Goal: Information Seeking & Learning: Learn about a topic

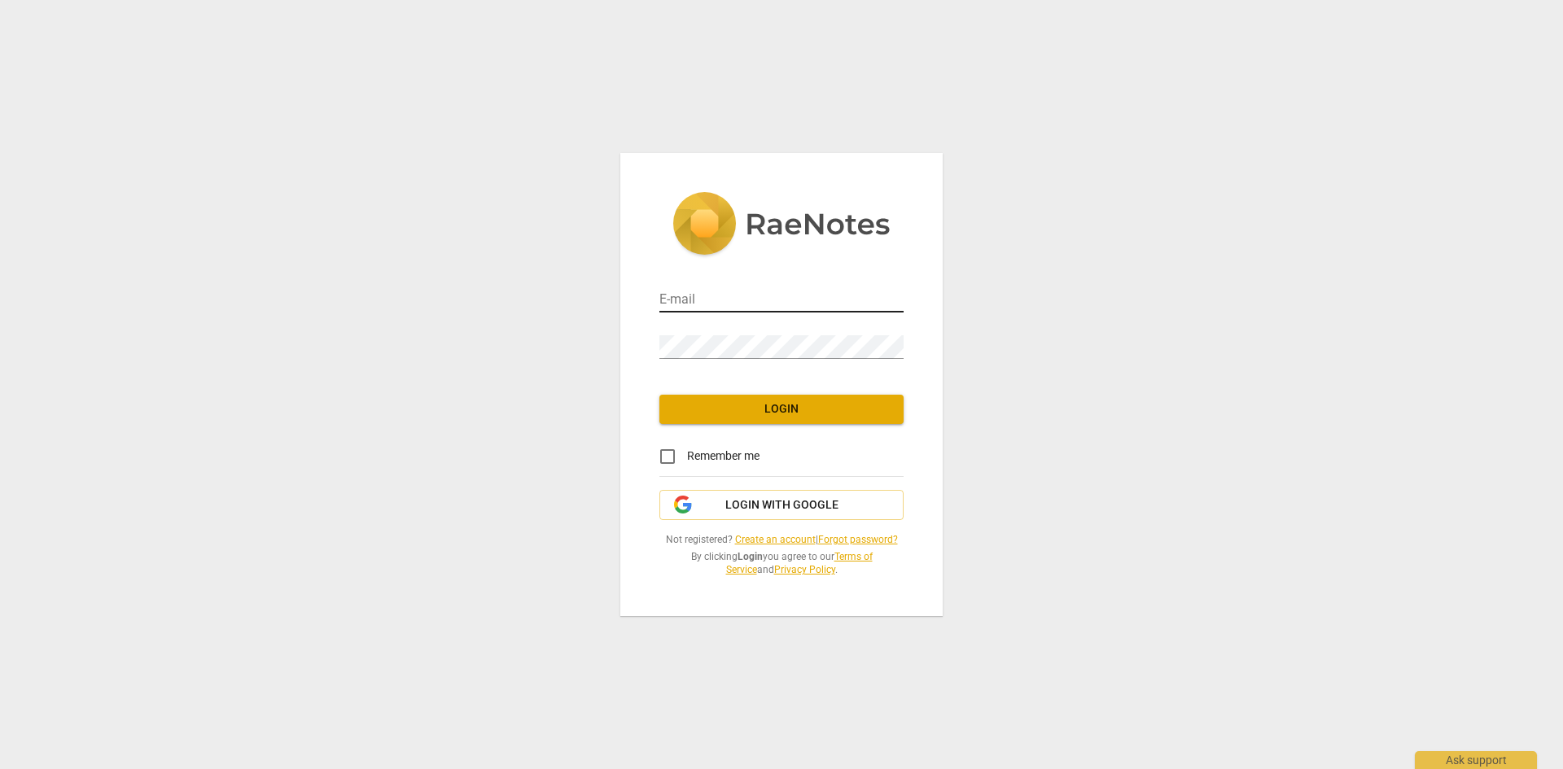
click at [681, 290] on input "email" at bounding box center [782, 301] width 244 height 24
type input "[PERSON_NAME][EMAIL_ADDRESS][DOMAIN_NAME]"
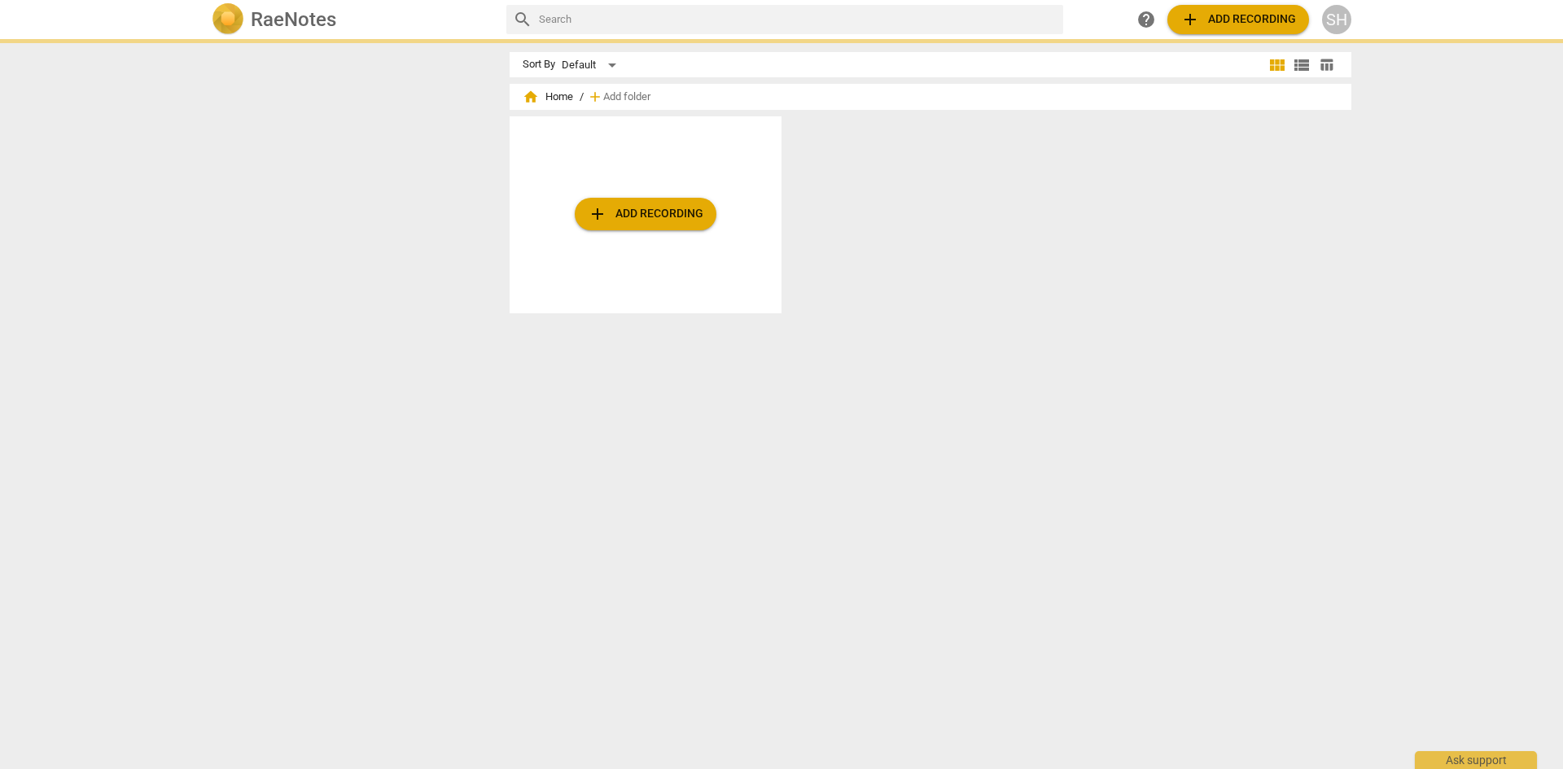
click at [797, 407] on div "Sort By Default view_module view_list table_chart home Home / add Add folder ad…" at bounding box center [937, 404] width 855 height 704
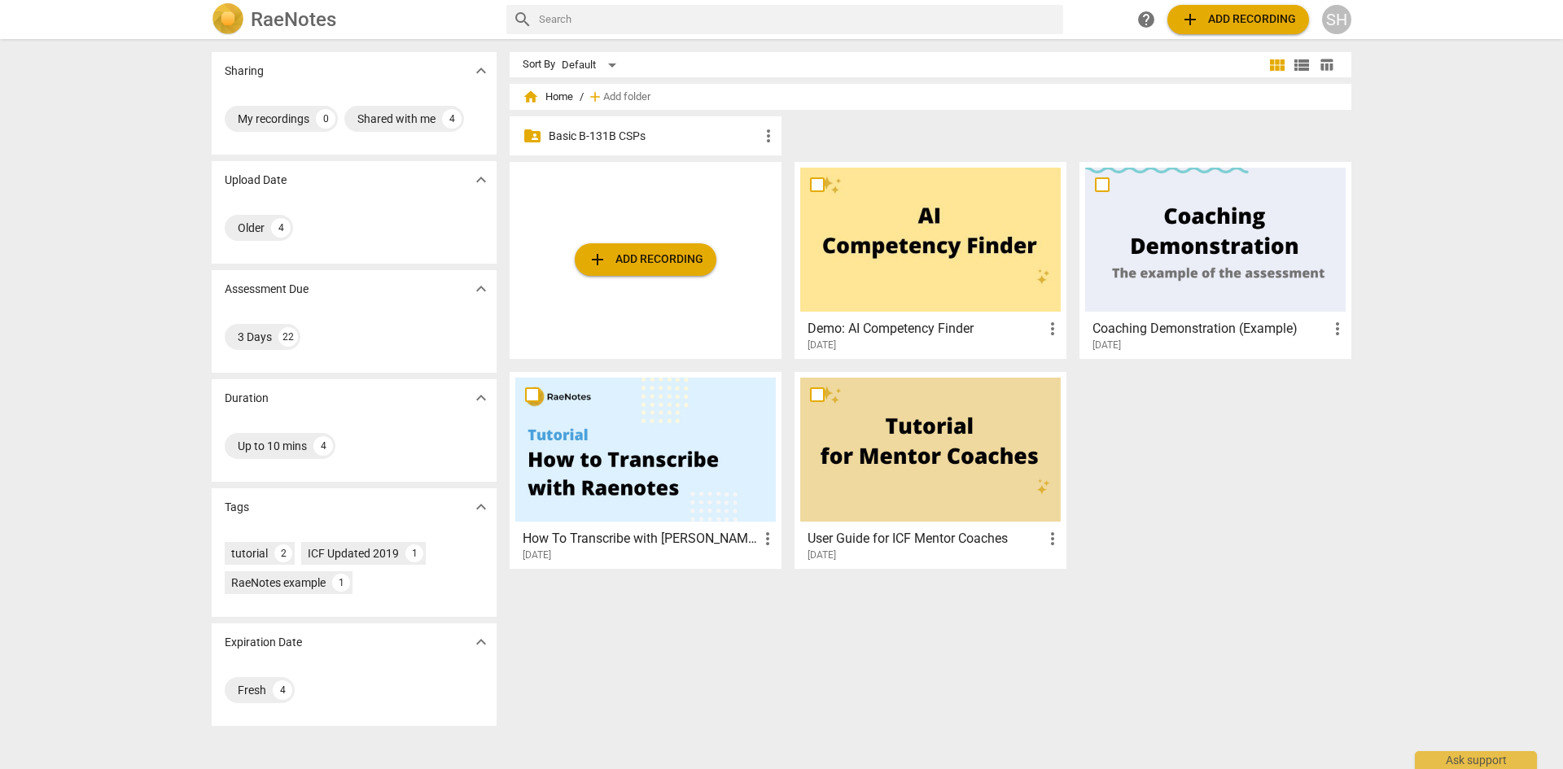
click at [559, 133] on p "Basic B-131B CSPs" at bounding box center [654, 136] width 210 height 17
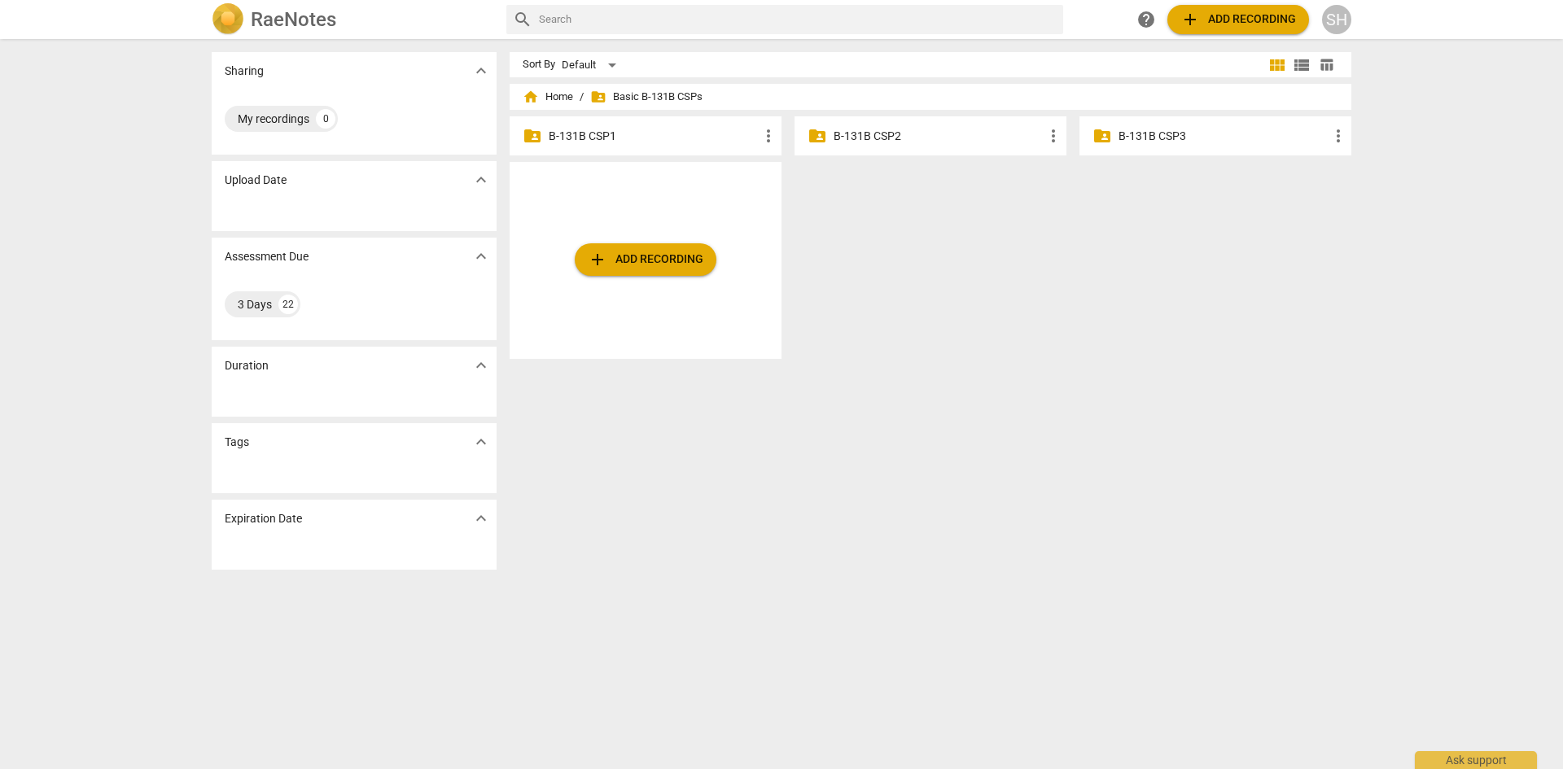
click at [663, 133] on p "B-131B CSP1" at bounding box center [654, 136] width 210 height 17
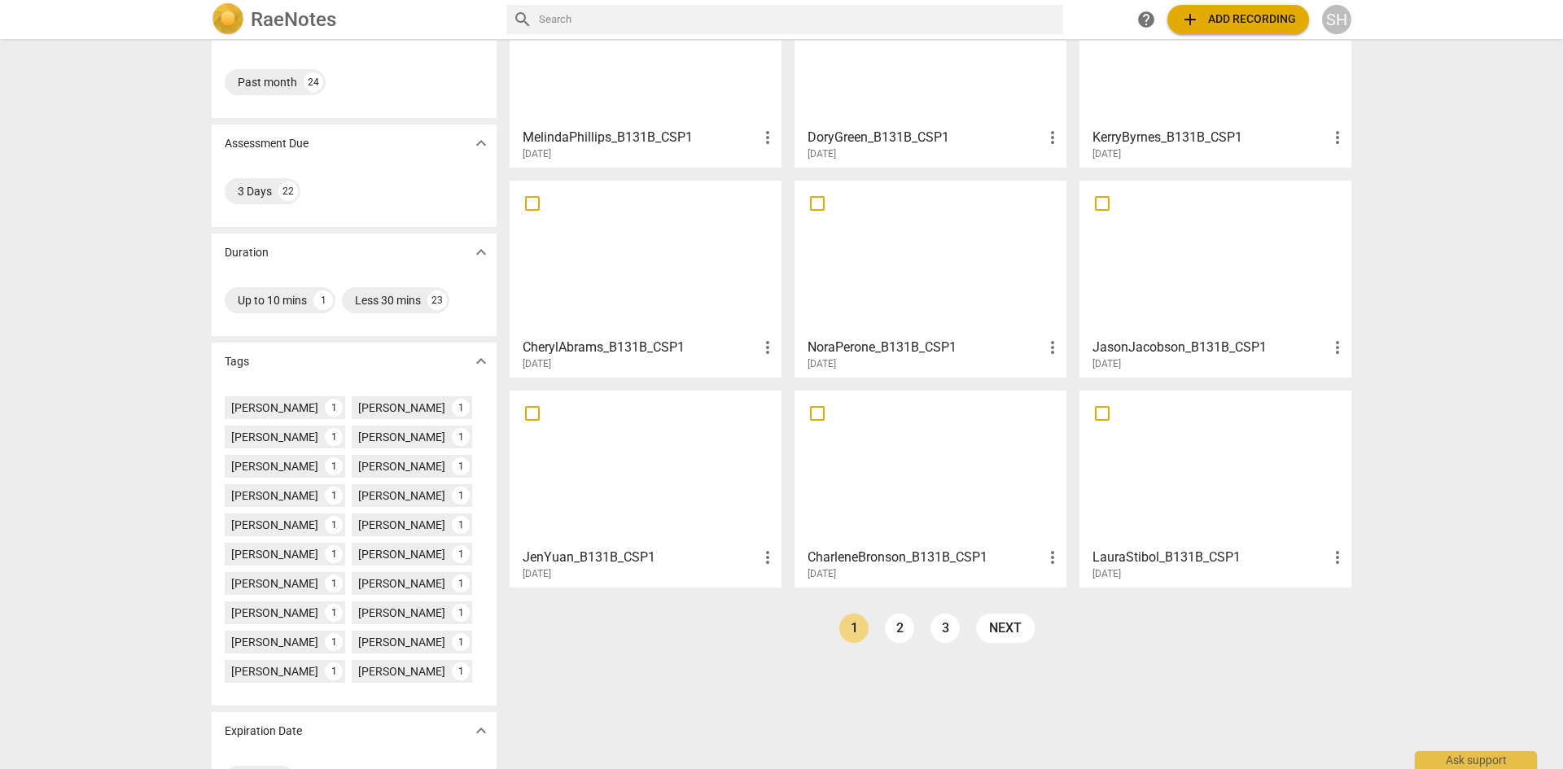
scroll to position [198, 0]
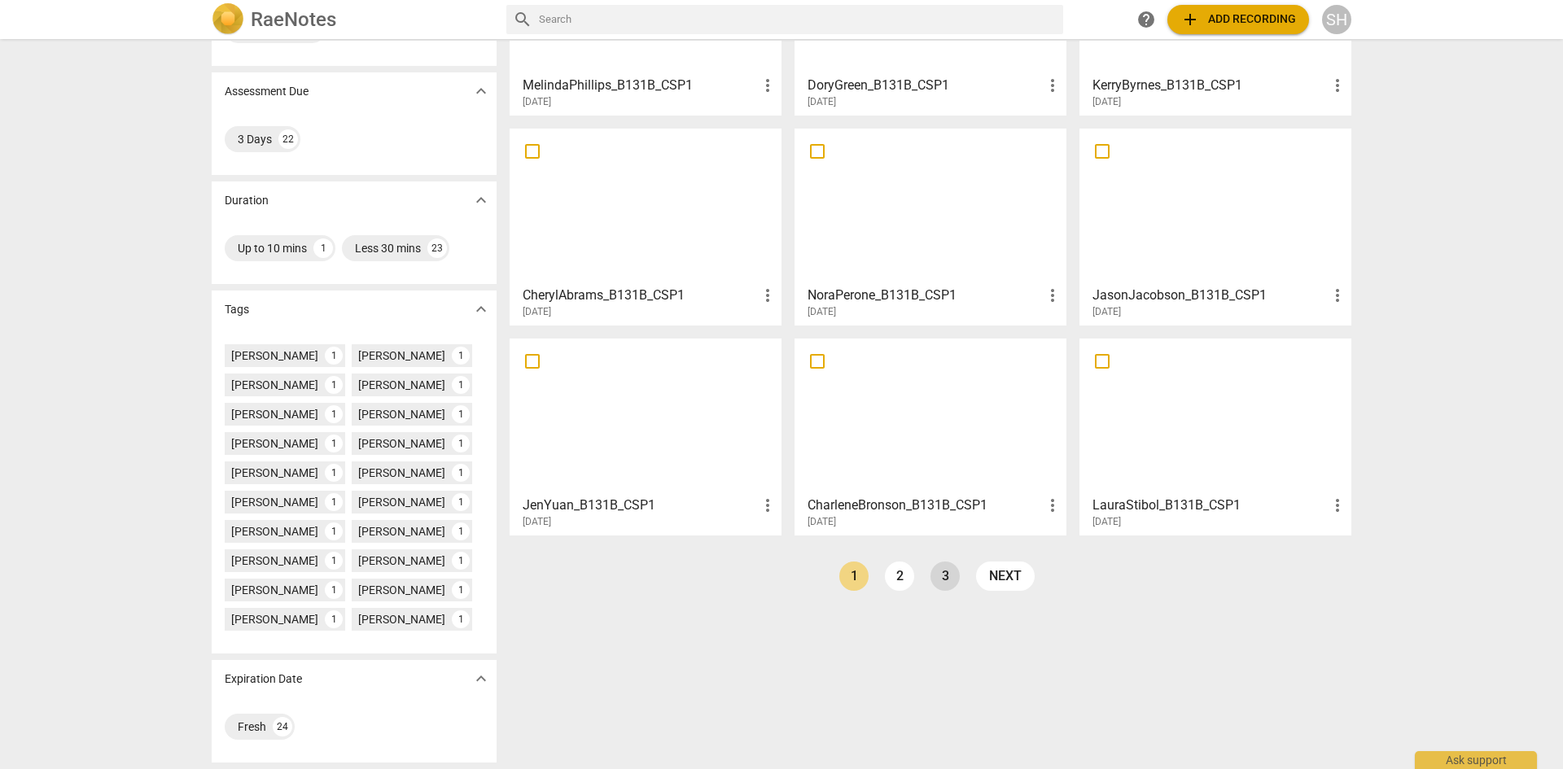
click at [938, 574] on link "3" at bounding box center [945, 576] width 29 height 29
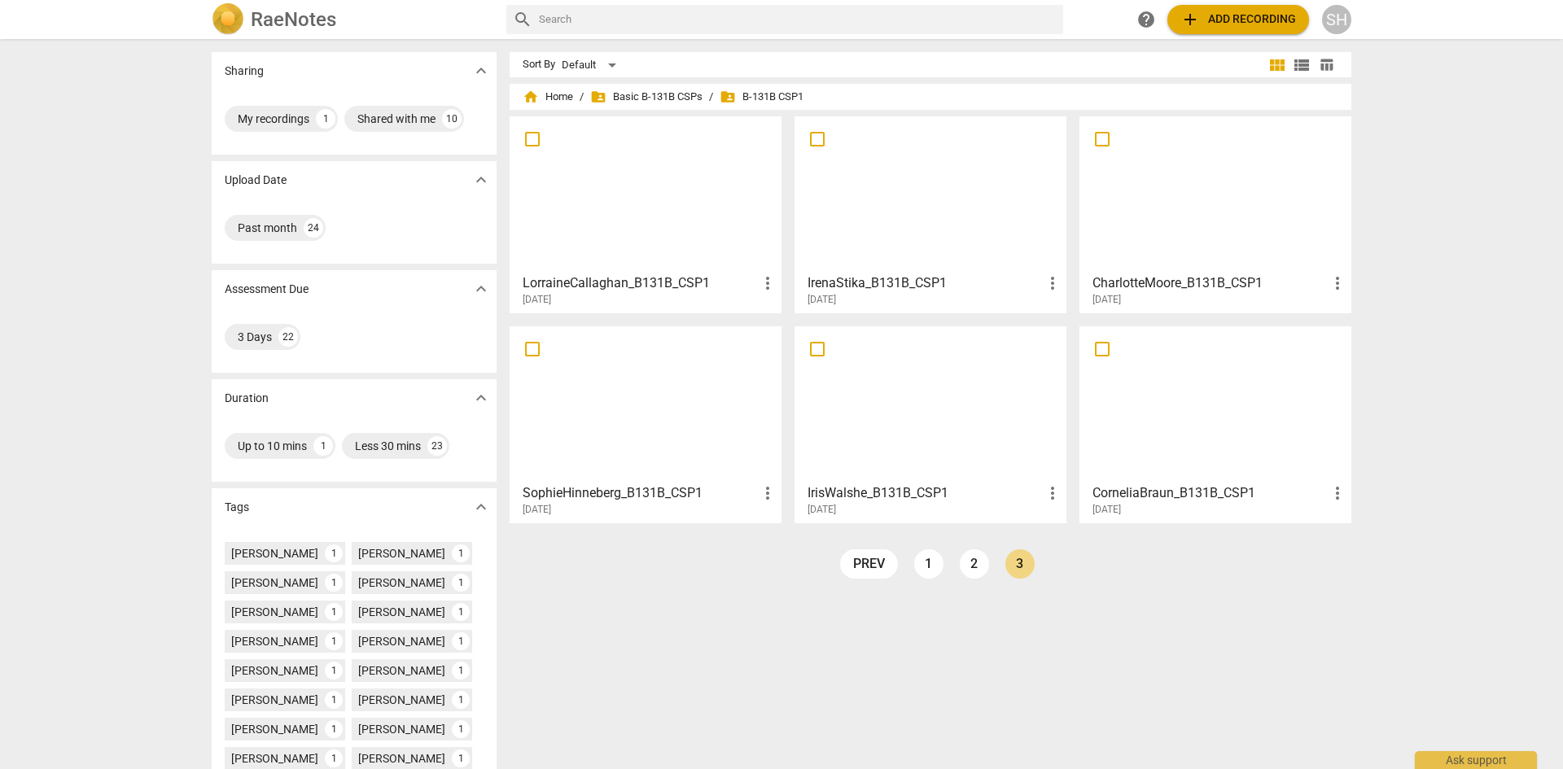
click at [576, 506] on div "[DATE]" at bounding box center [650, 510] width 255 height 14
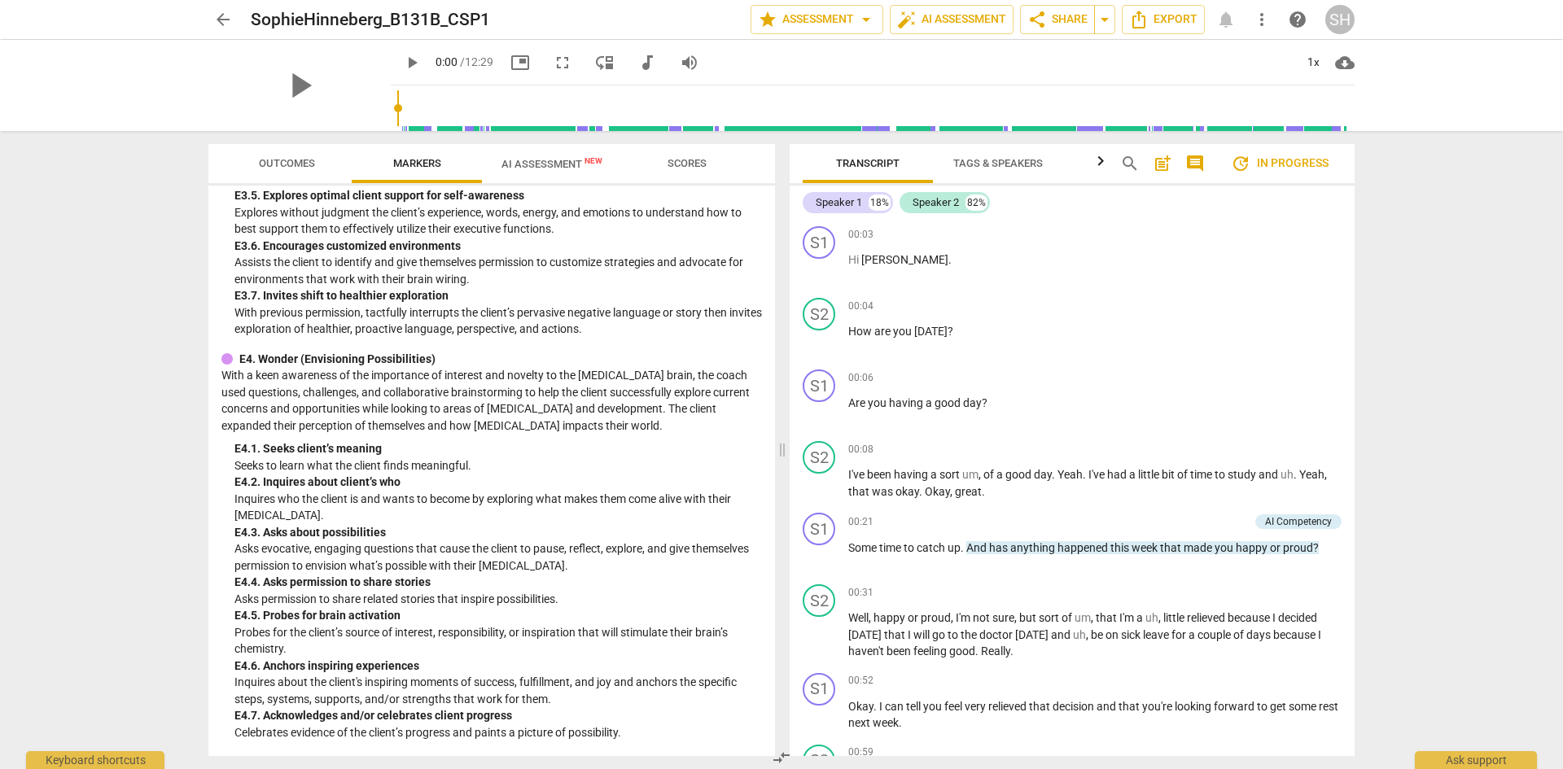
scroll to position [3553, 0]
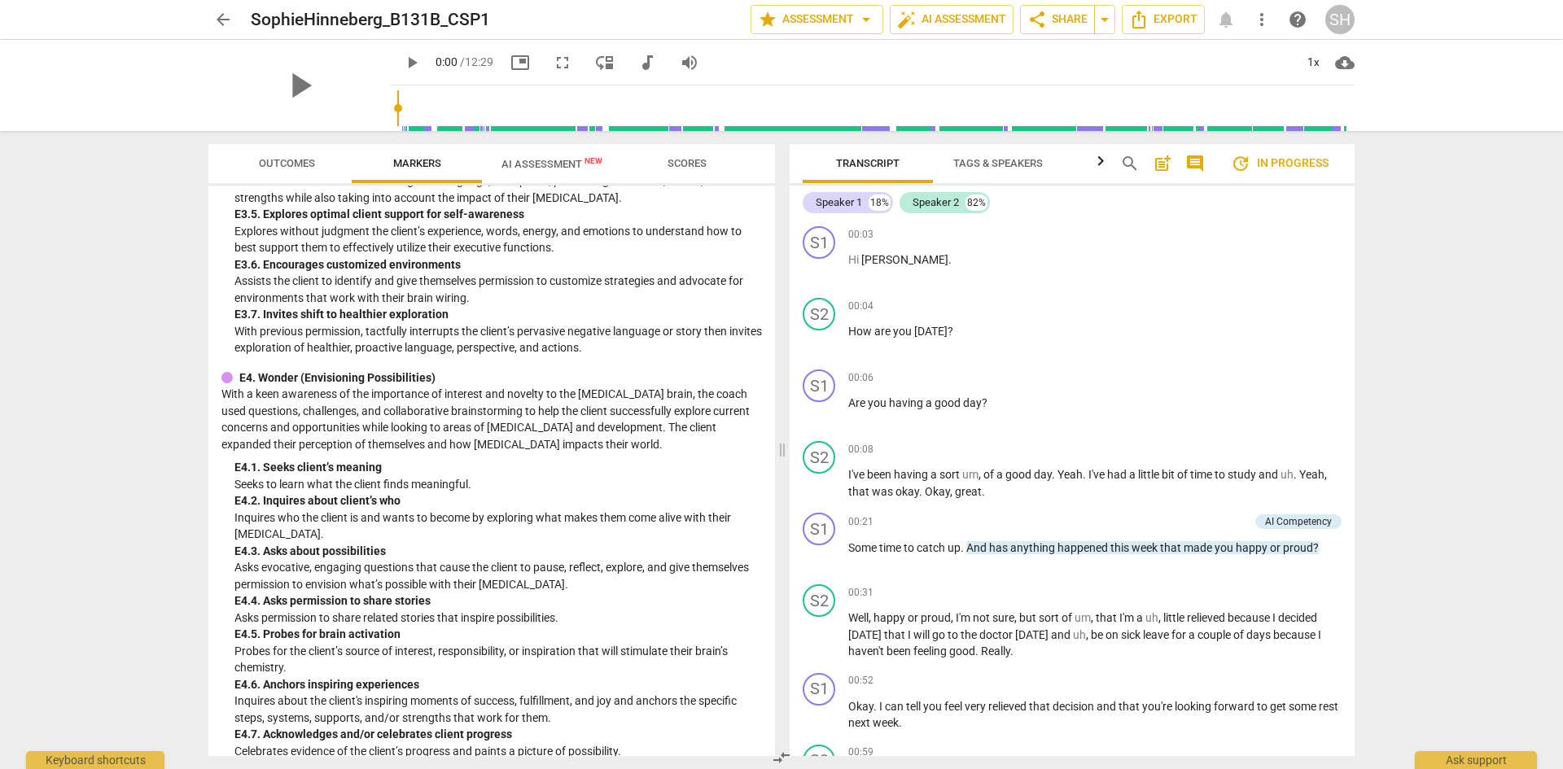
click at [680, 161] on span "Scores" at bounding box center [687, 163] width 39 height 12
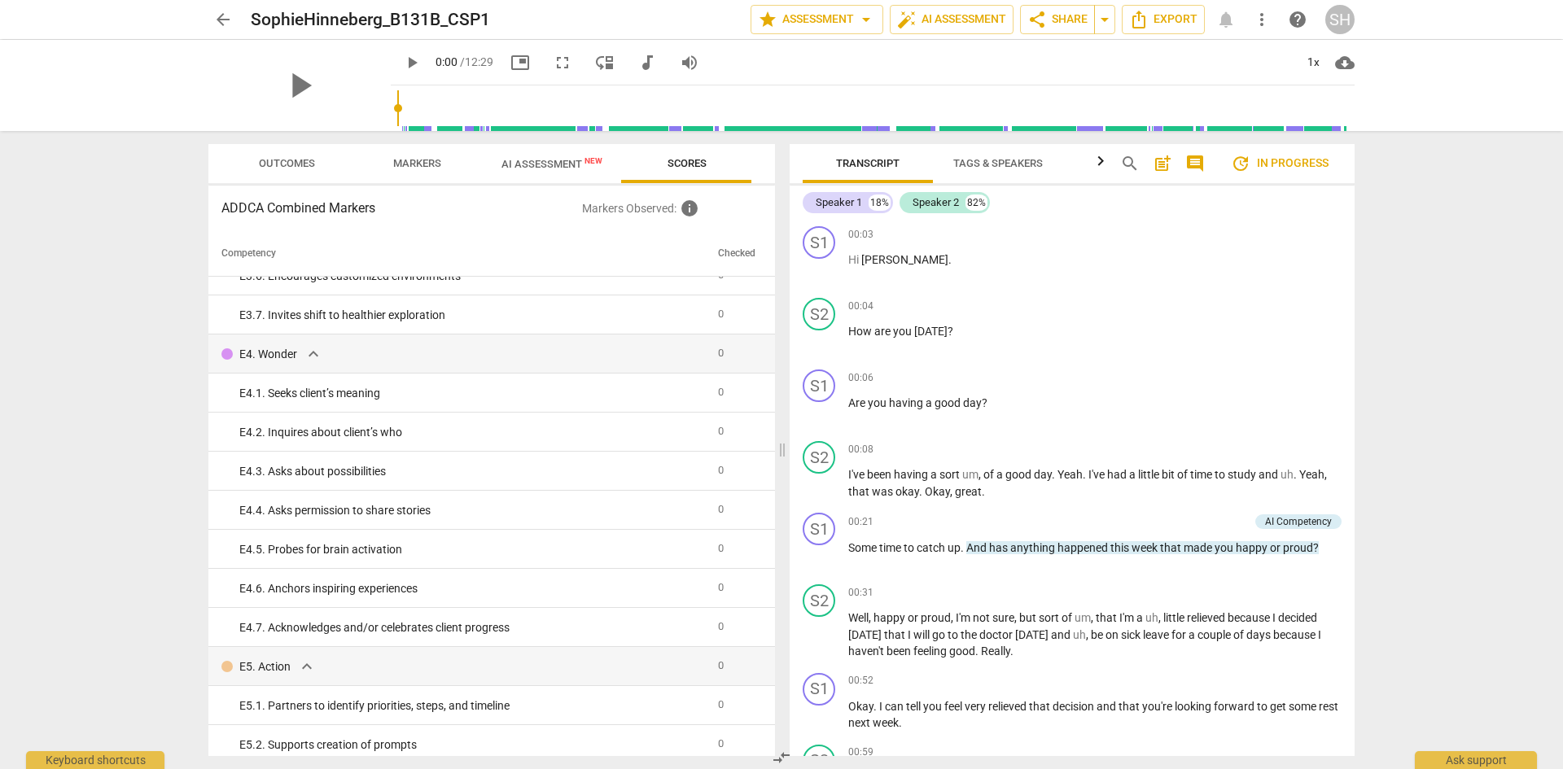
scroll to position [2850, 0]
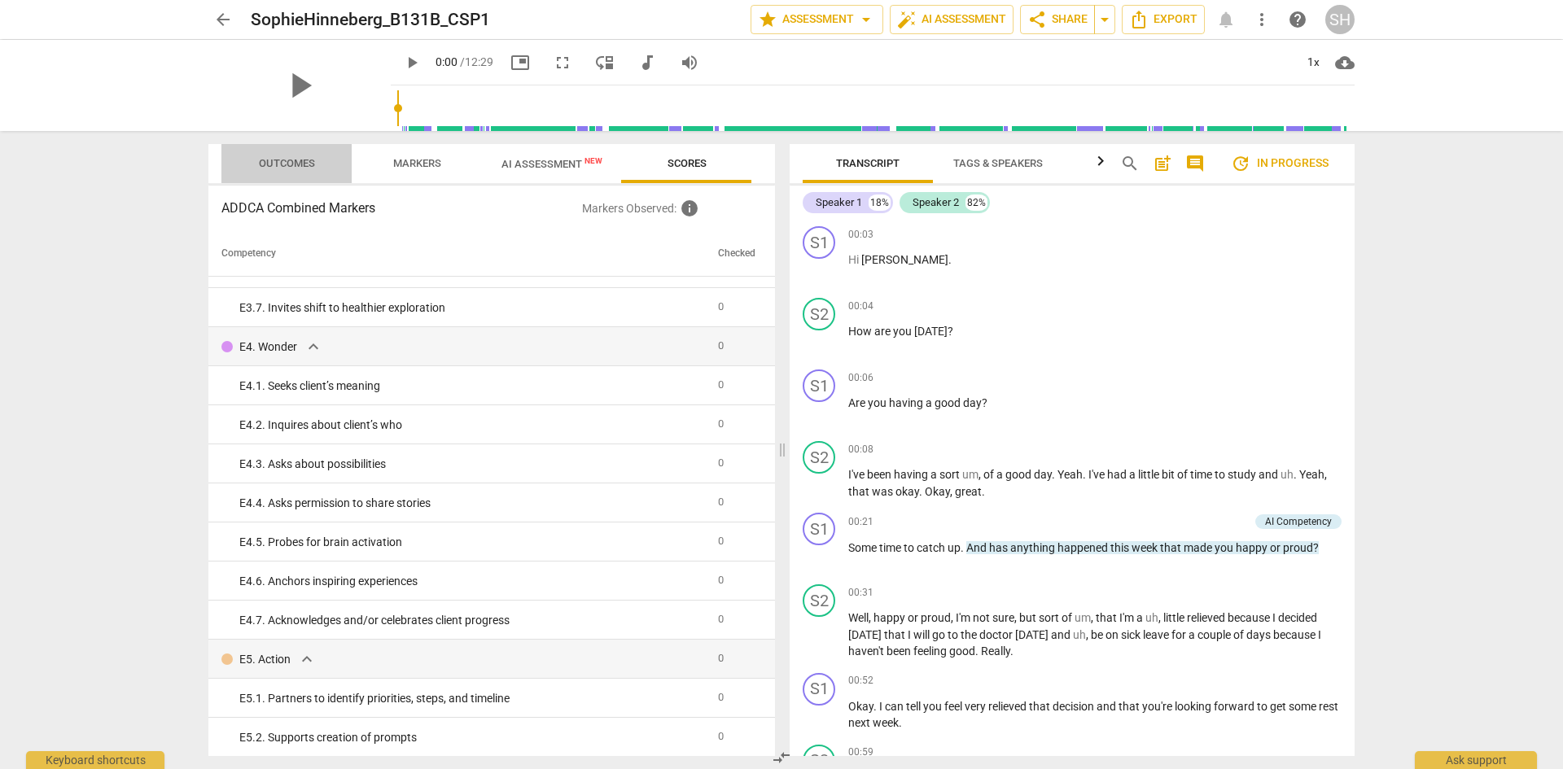
click at [271, 166] on span "Outcomes" at bounding box center [287, 163] width 56 height 12
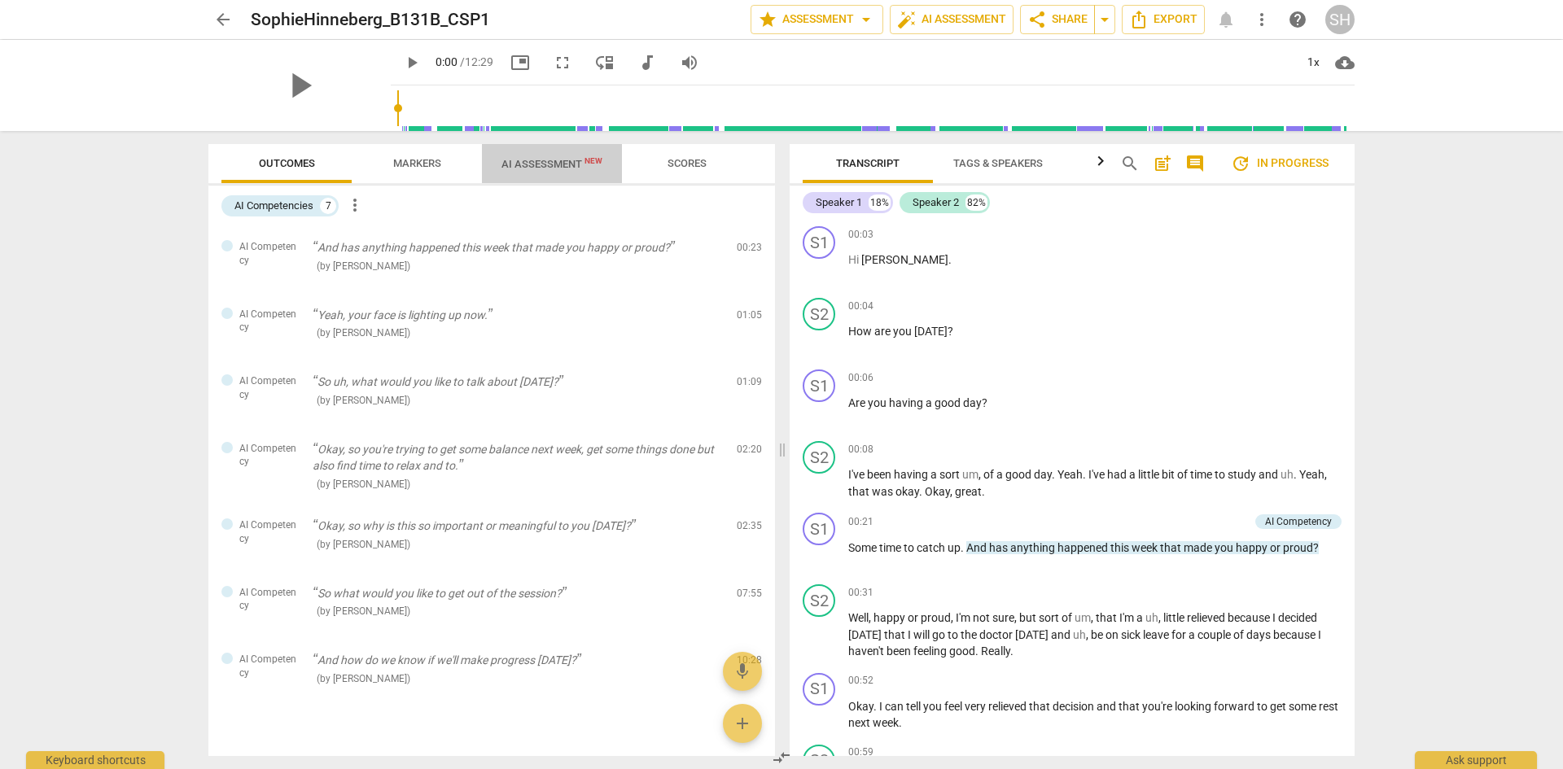
click at [516, 169] on span "AI Assessment New" at bounding box center [552, 164] width 101 height 12
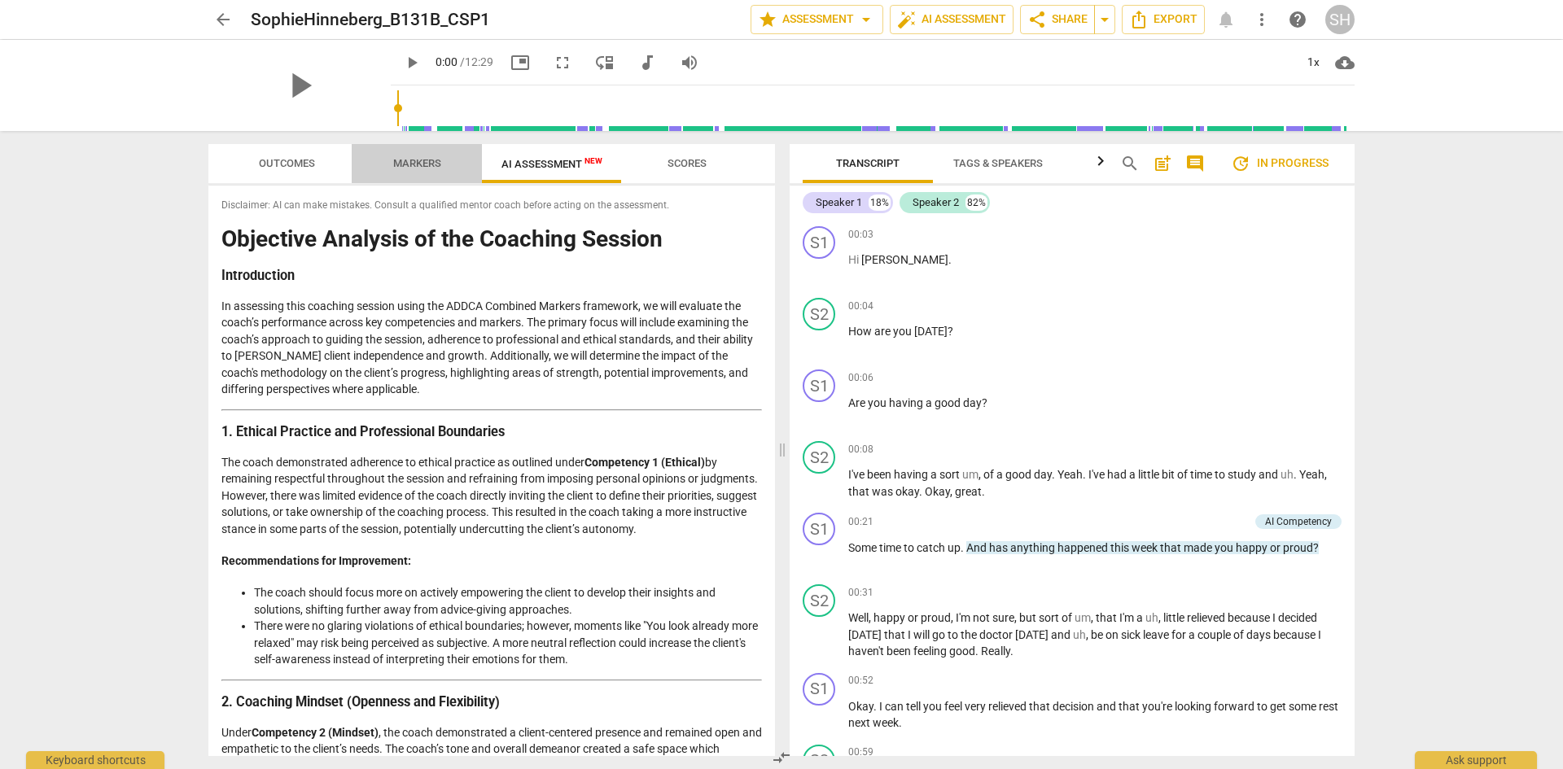
click at [432, 165] on span "Markers" at bounding box center [417, 163] width 48 height 12
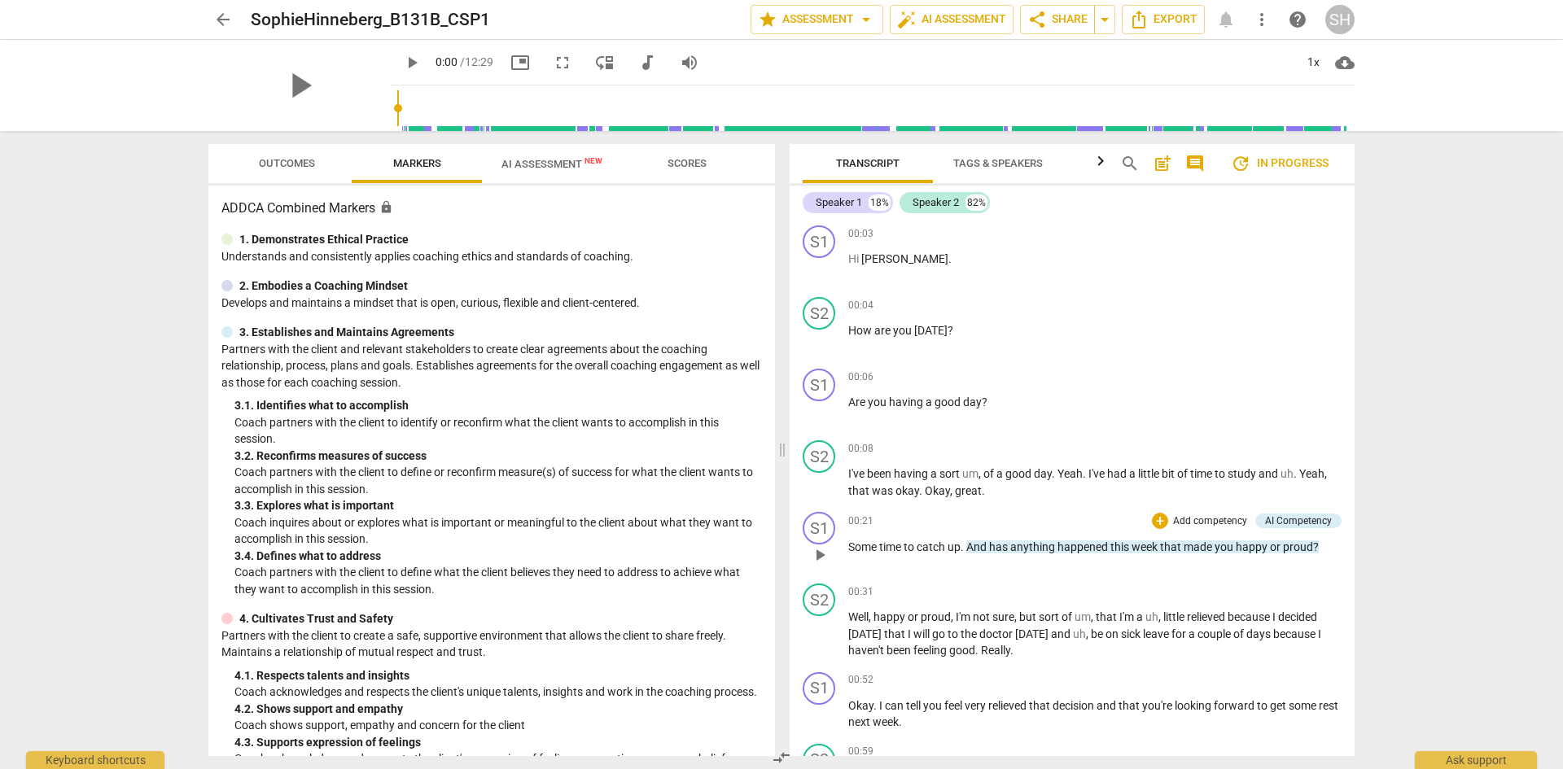
scroll to position [0, 0]
